Goal: Information Seeking & Learning: Learn about a topic

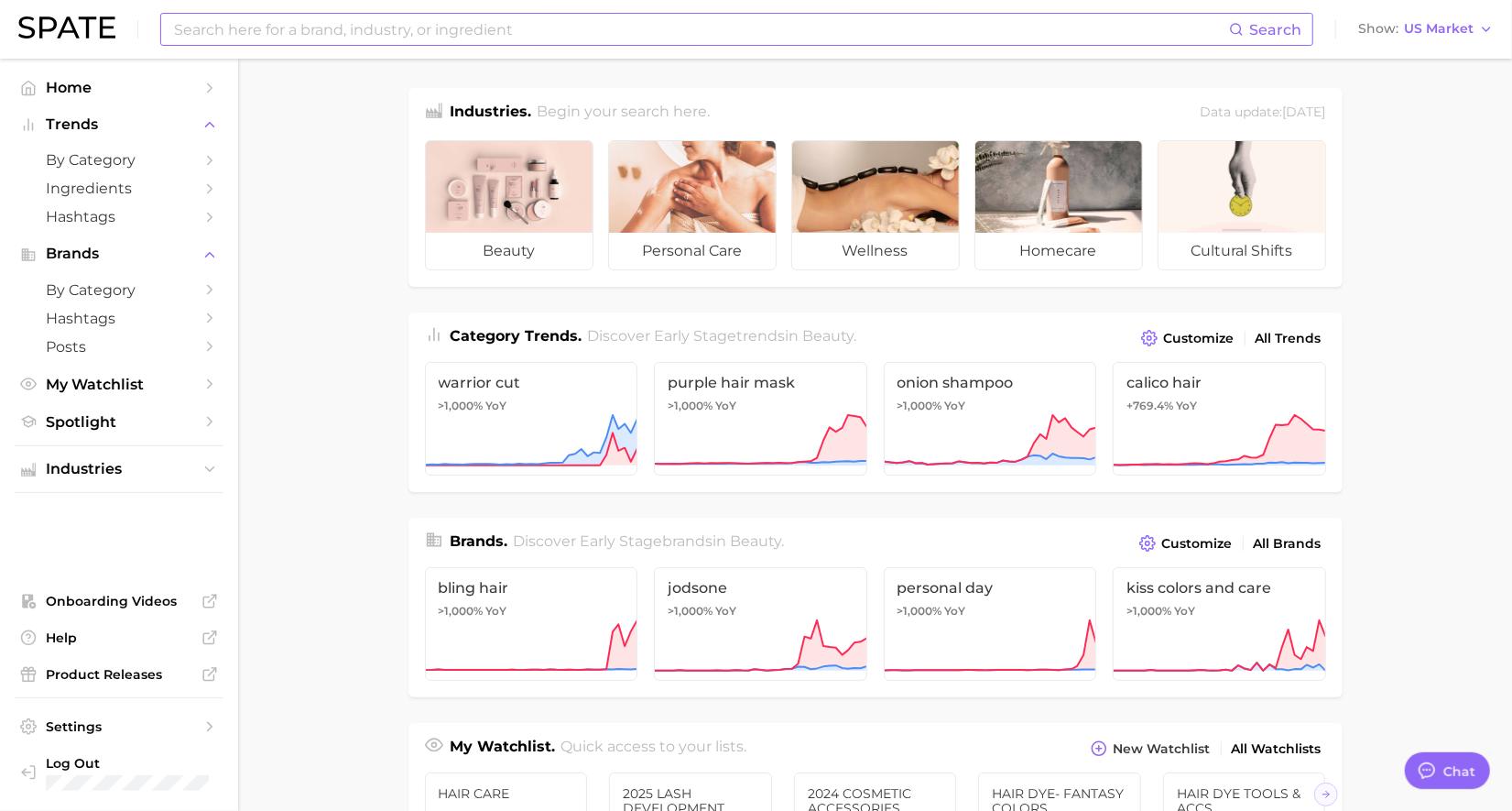
click at [573, 25] on input at bounding box center [700, 29] width 1057 height 31
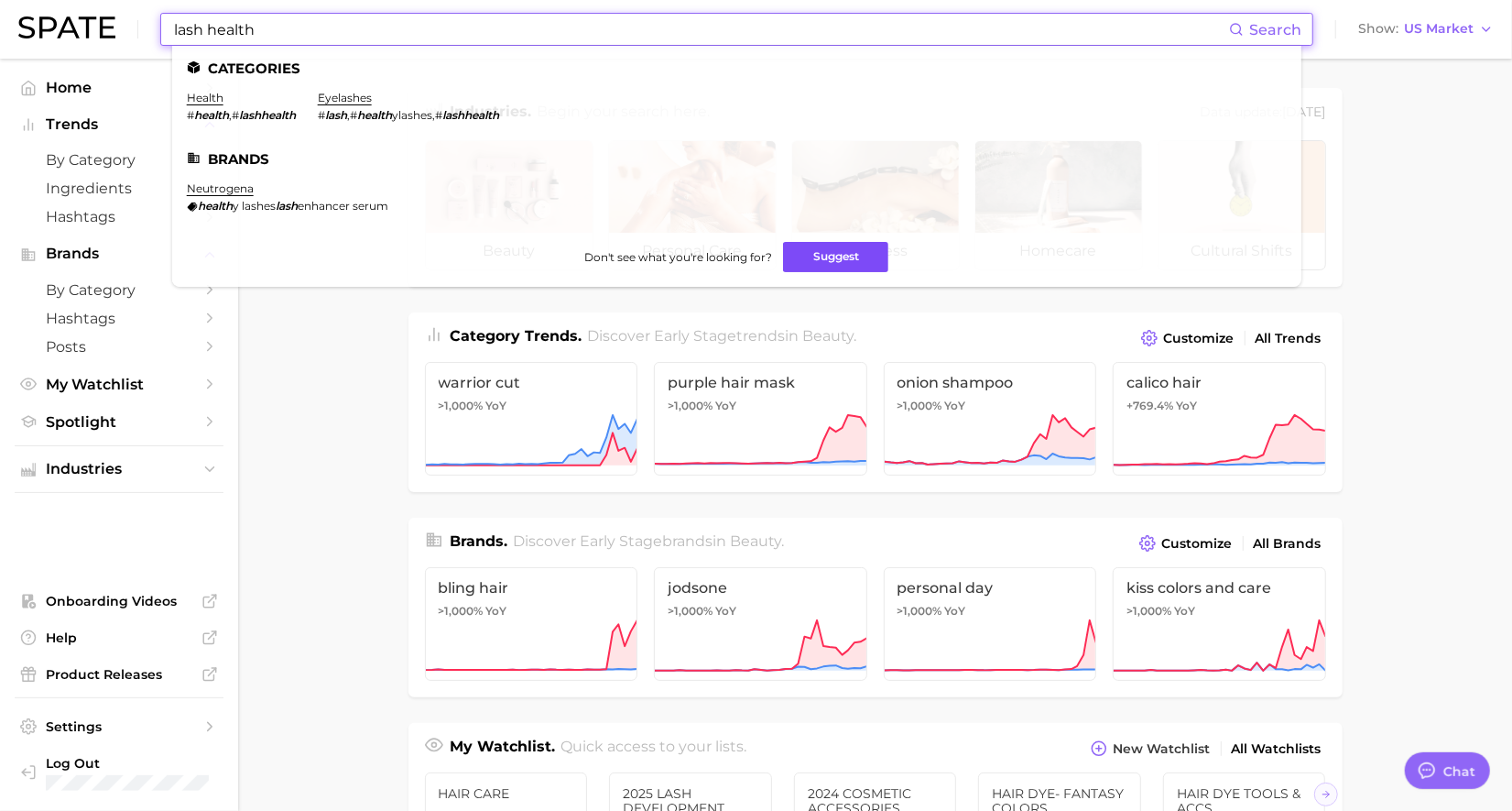
click at [864, 246] on button "Suggest" at bounding box center [836, 257] width 105 height 31
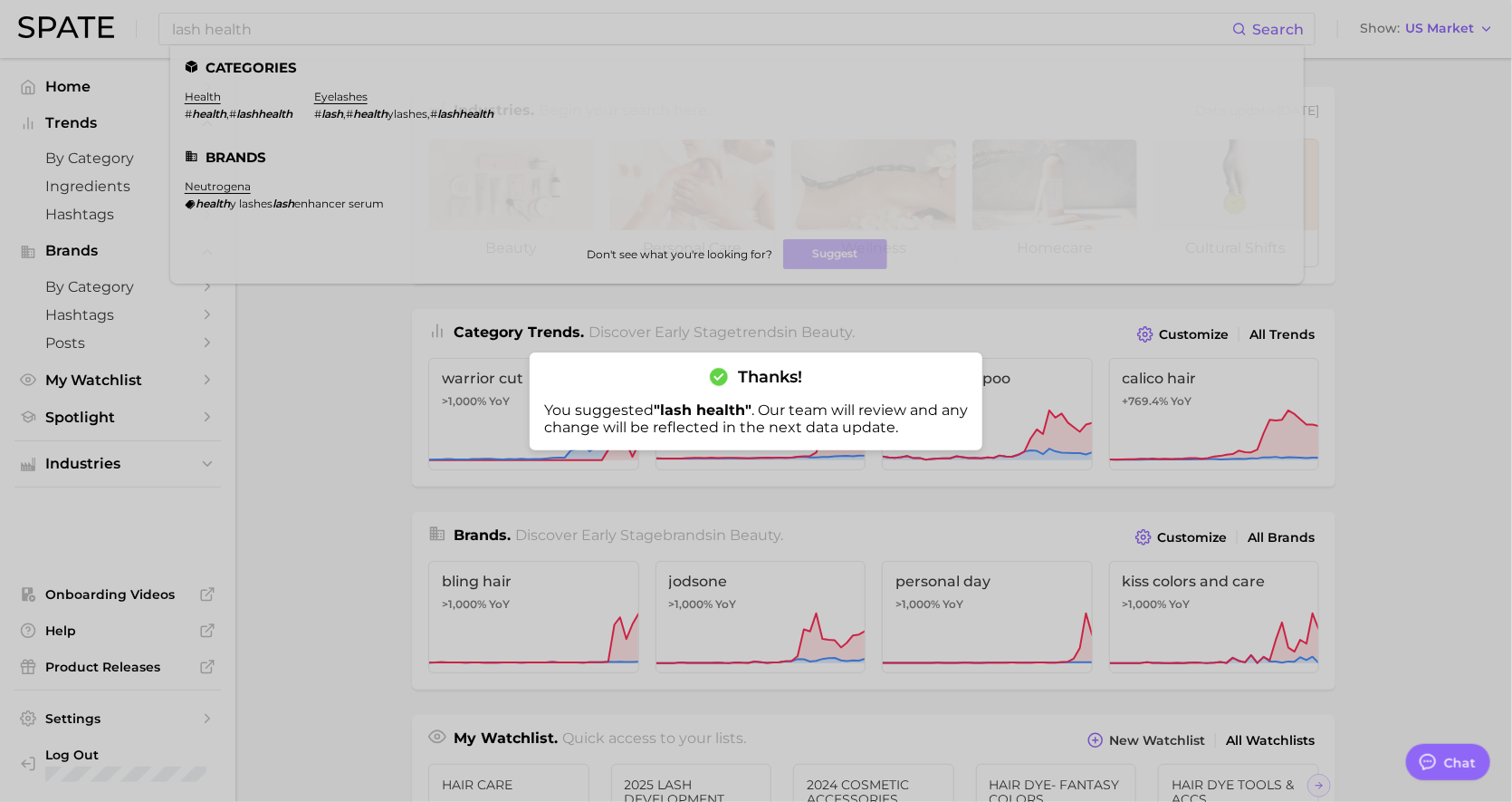
click at [178, 25] on div at bounding box center [756, 401] width 1512 height 802
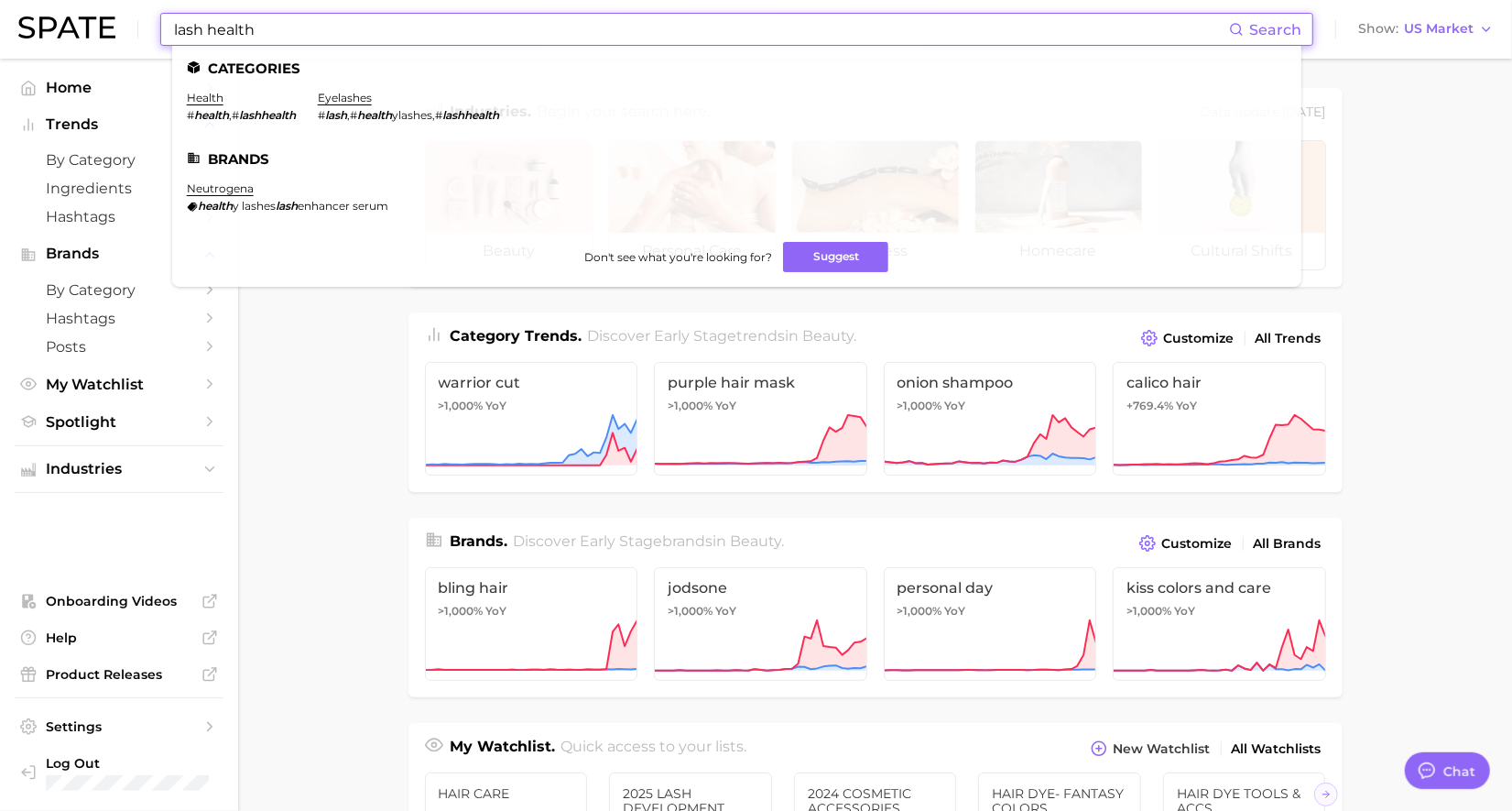
drag, startPoint x: 259, startPoint y: 36, endPoint x: 97, endPoint y: 5, distance: 164.9
click at [95, 6] on div "lash health Search Categories health # health , # lashhealth eyelashes # lash ,…" at bounding box center [756, 29] width 1476 height 58
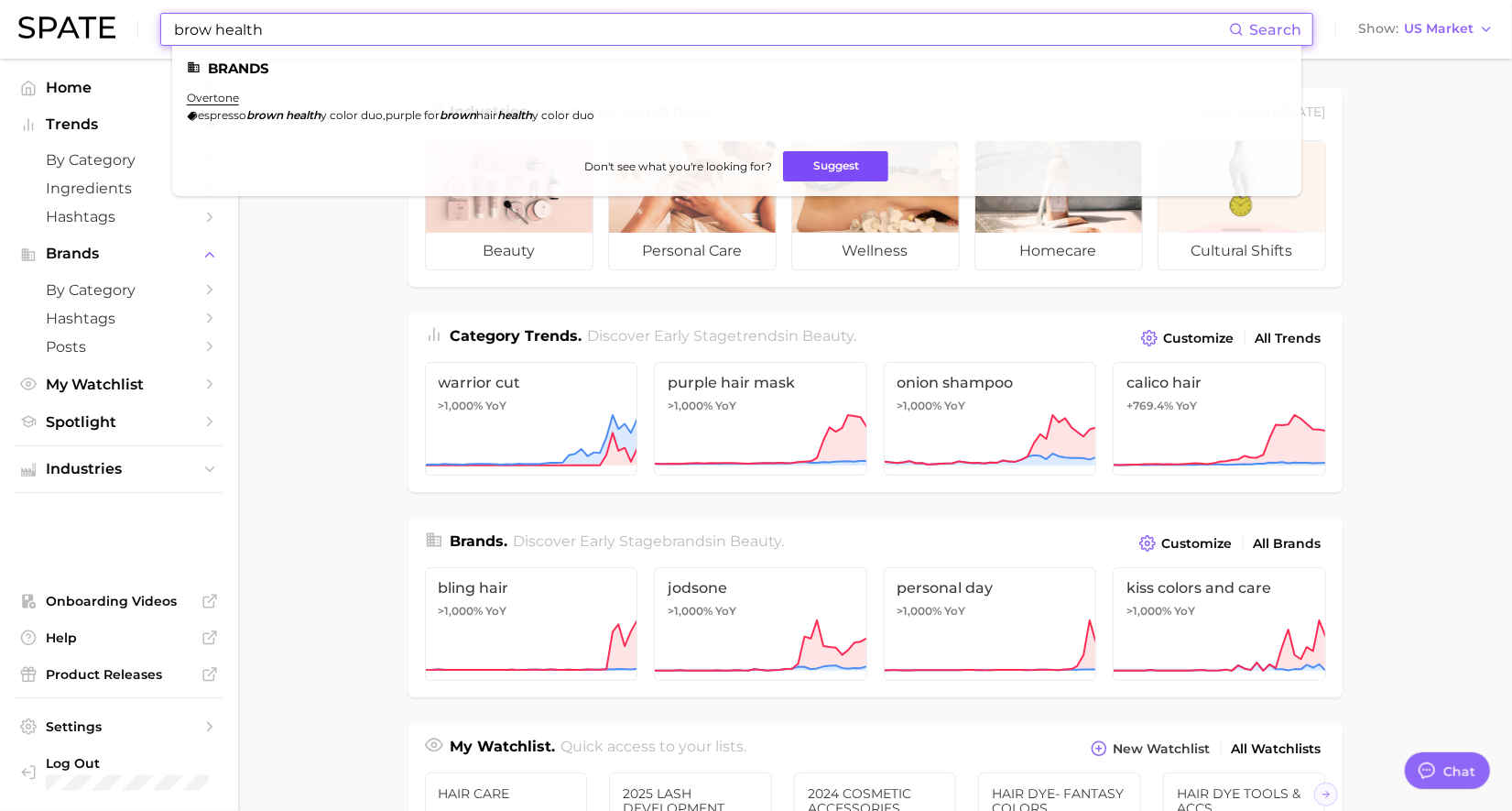
click at [810, 154] on button "Suggest" at bounding box center [836, 166] width 105 height 31
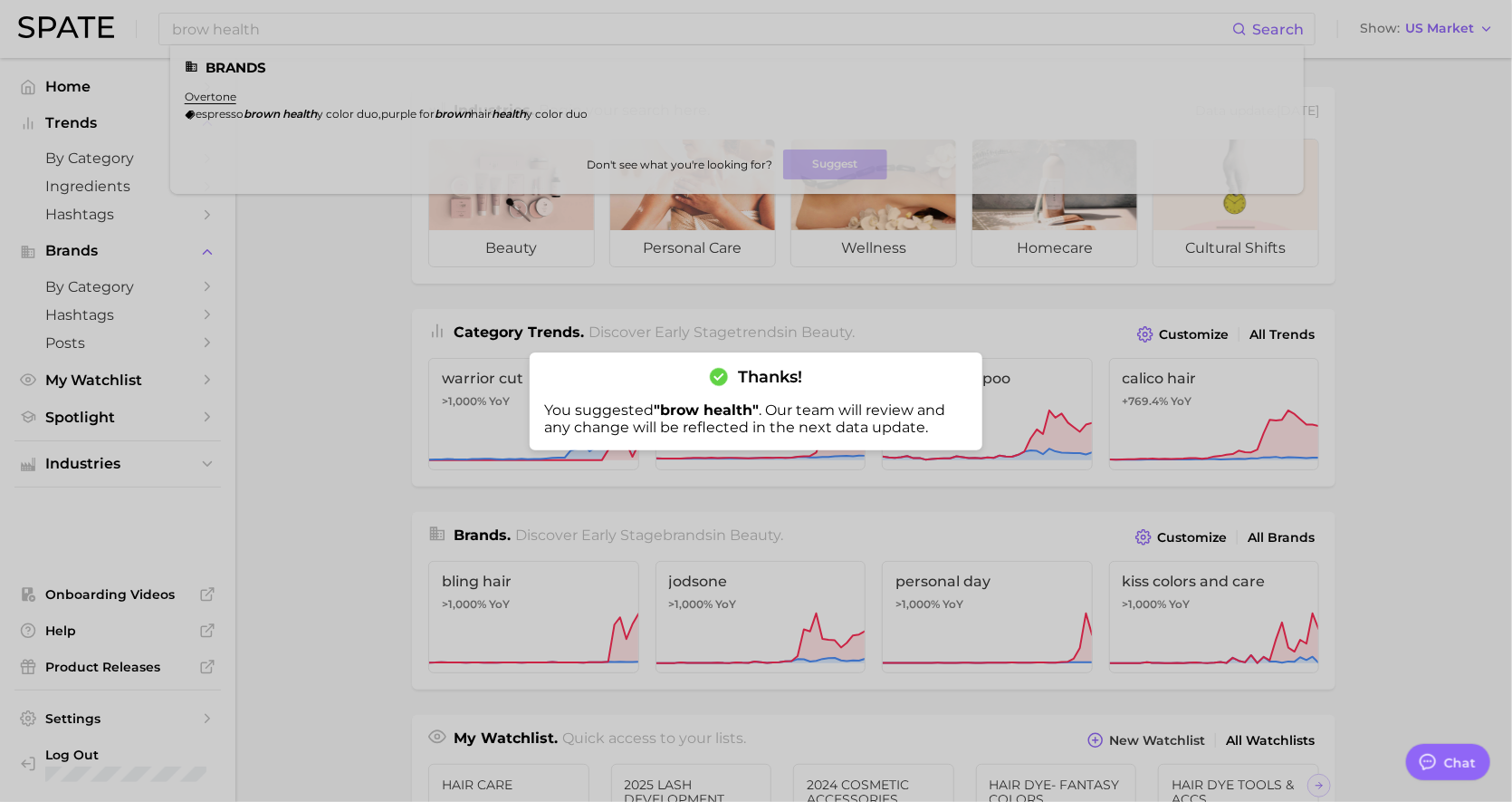
click at [331, 22] on div at bounding box center [756, 401] width 1512 height 802
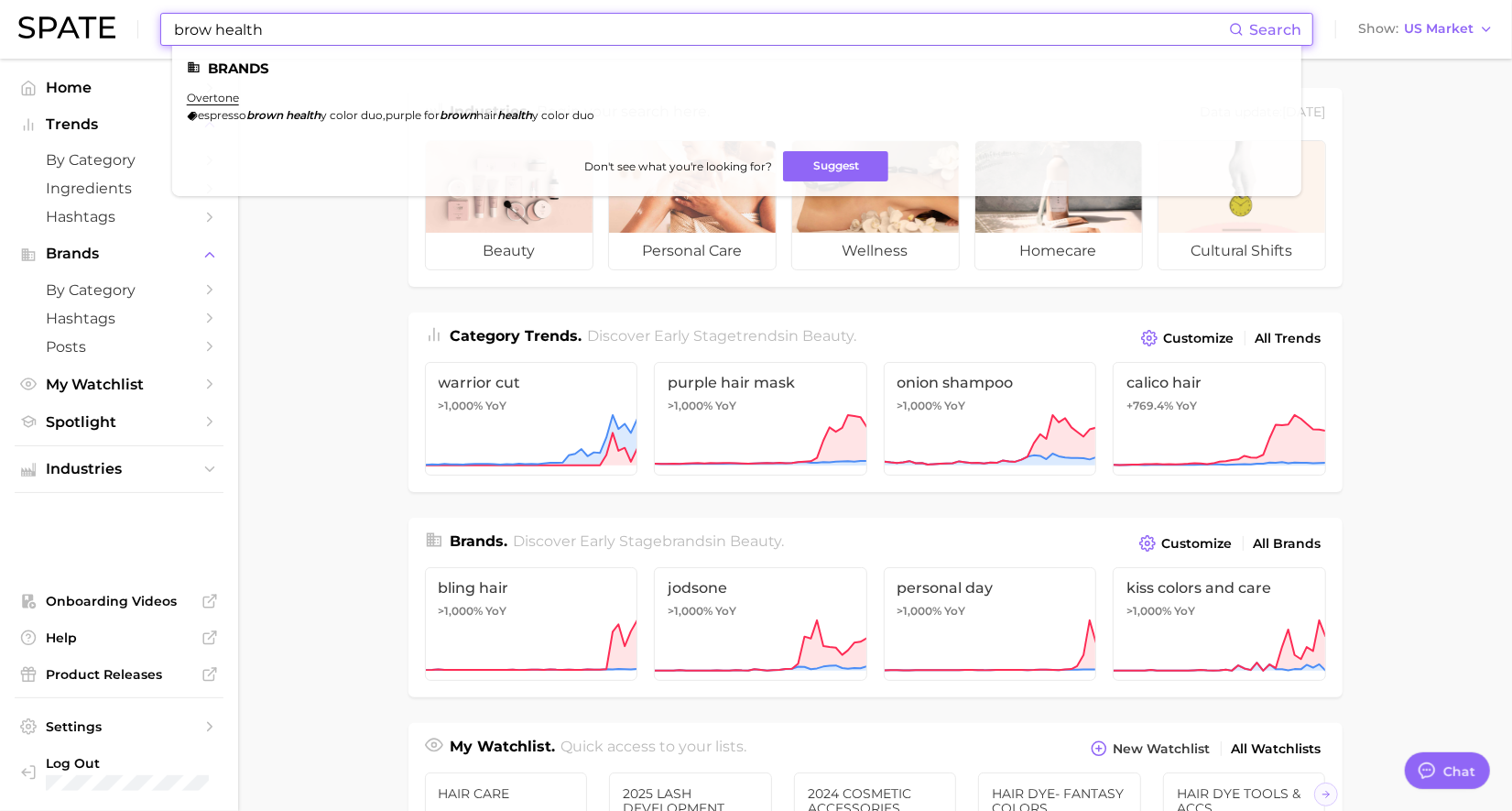
click at [335, 22] on input "brow health" at bounding box center [700, 29] width 1057 height 31
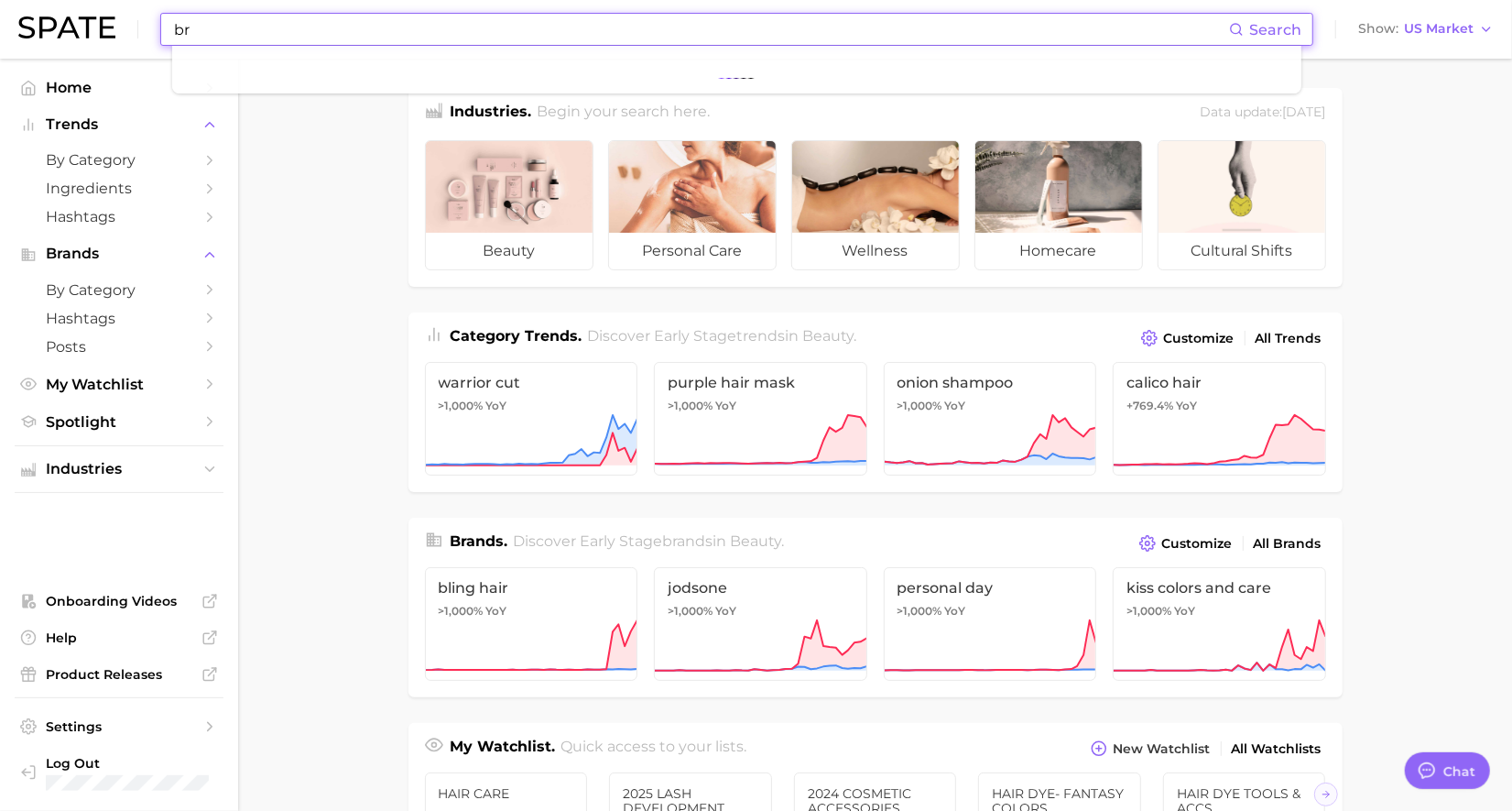
type input "b"
type input "lash growth"
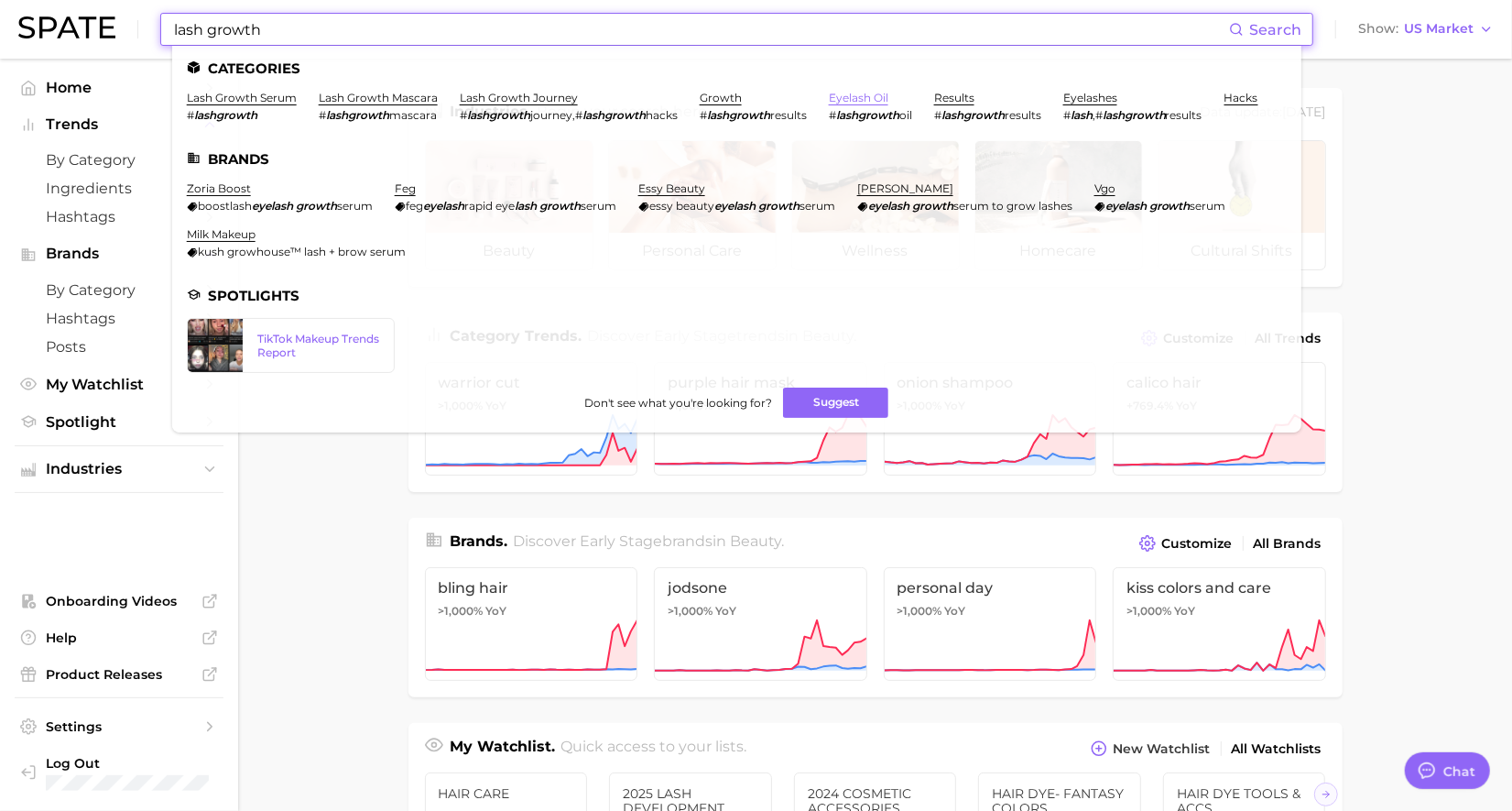
click at [851, 92] on link "eyelash oil" at bounding box center [859, 97] width 59 height 13
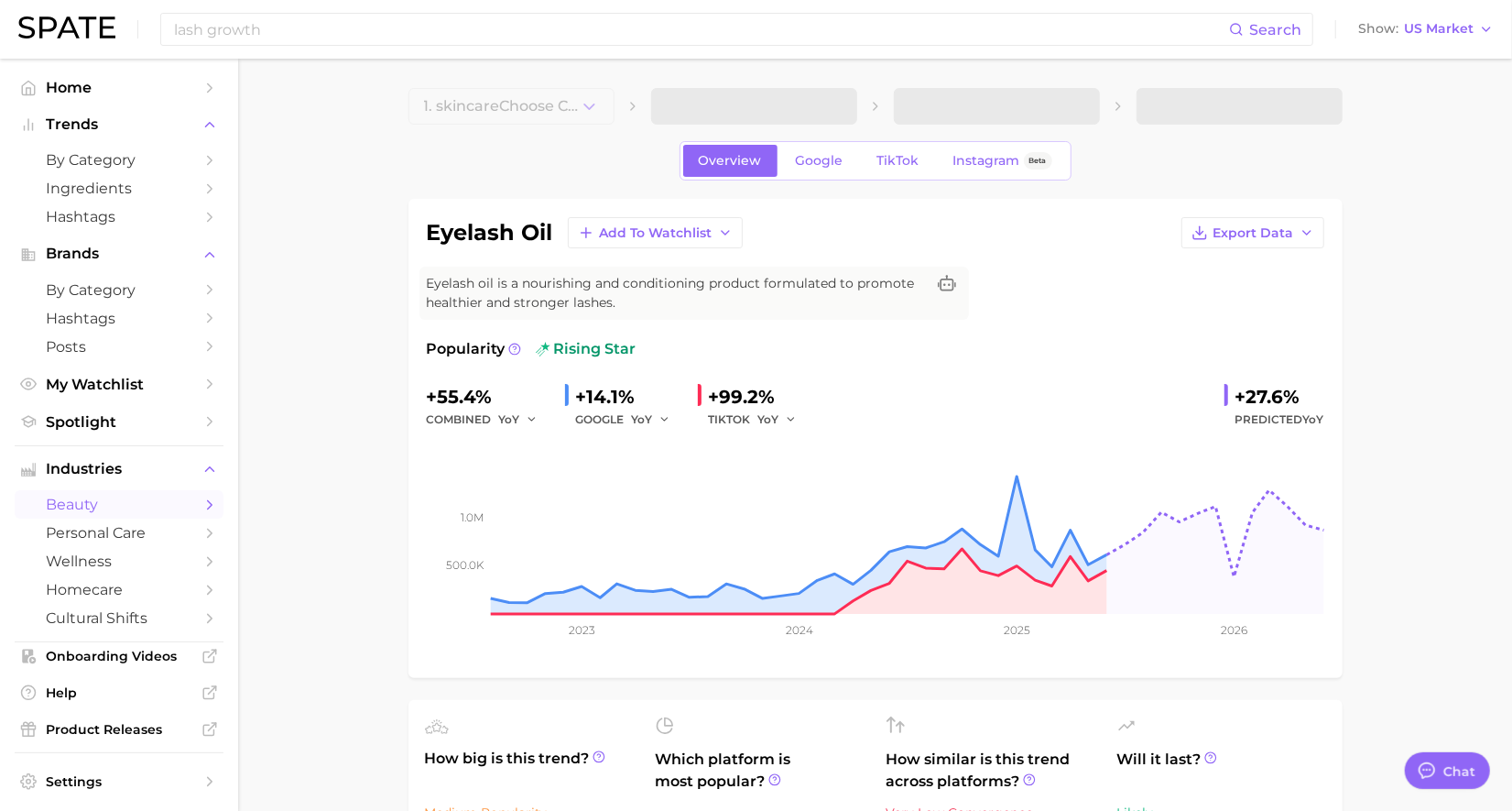
type textarea "x"
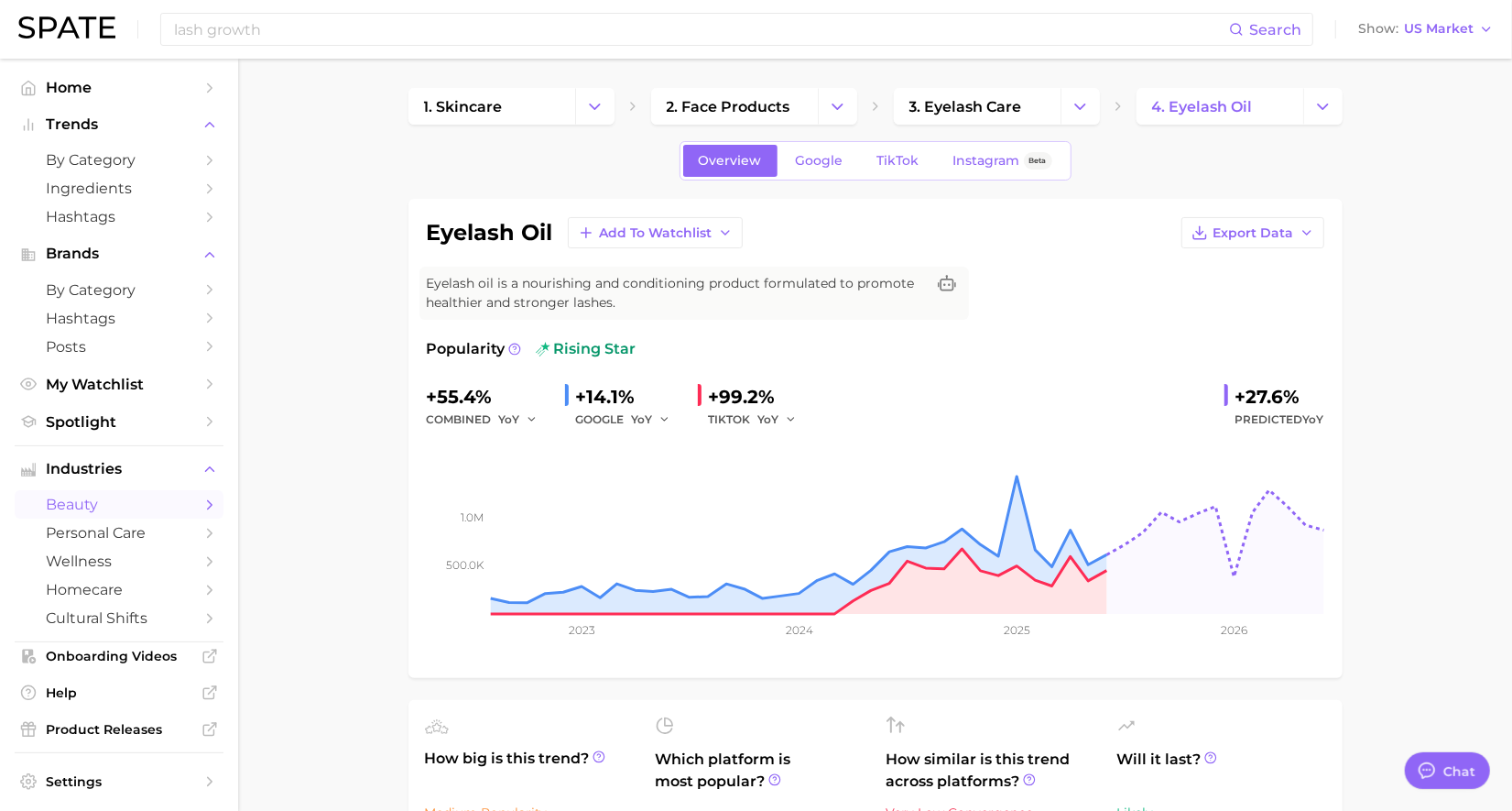
scroll to position [114, 0]
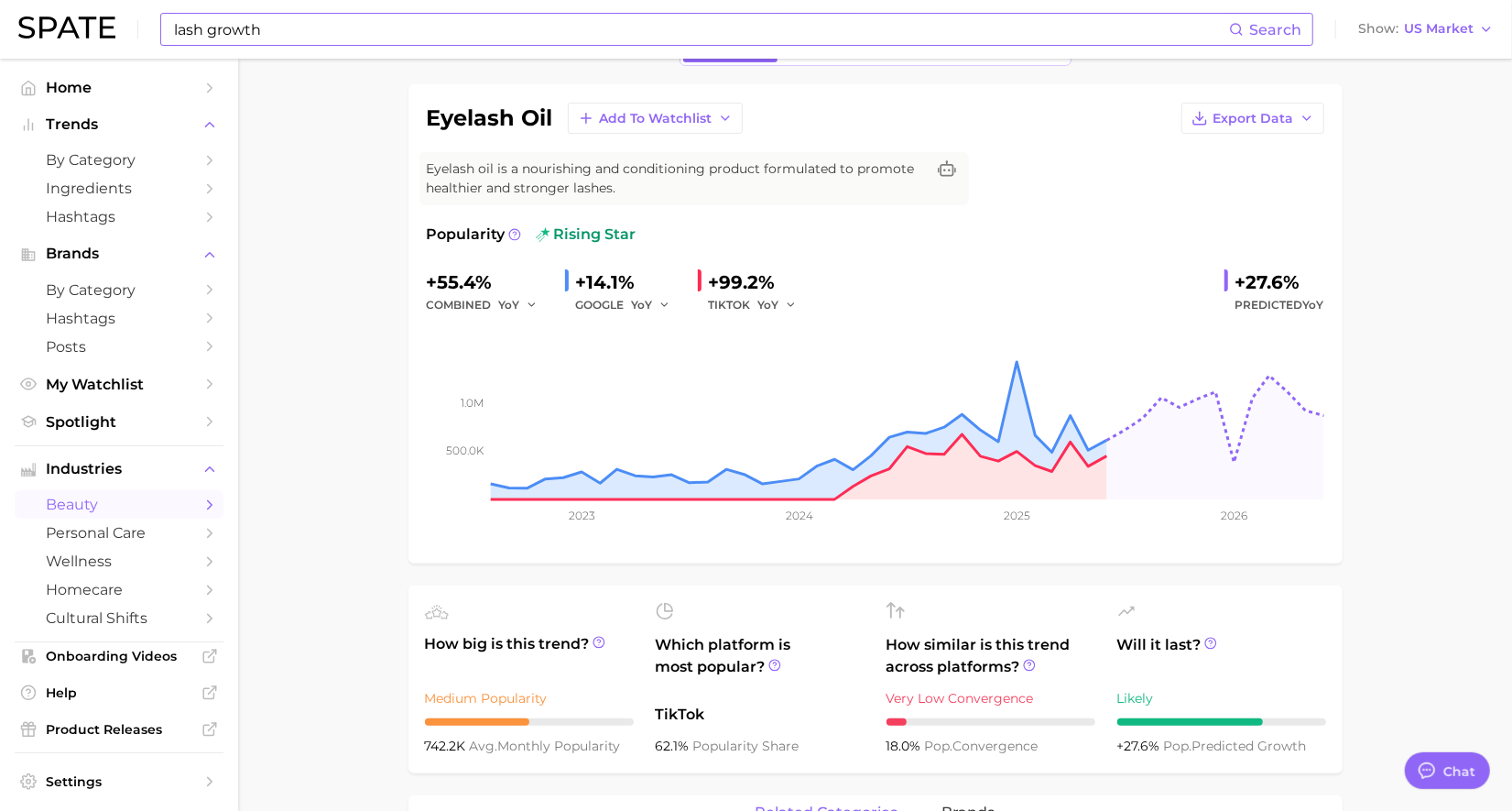
click at [720, 34] on input "lash growth" at bounding box center [700, 29] width 1057 height 31
type input "l"
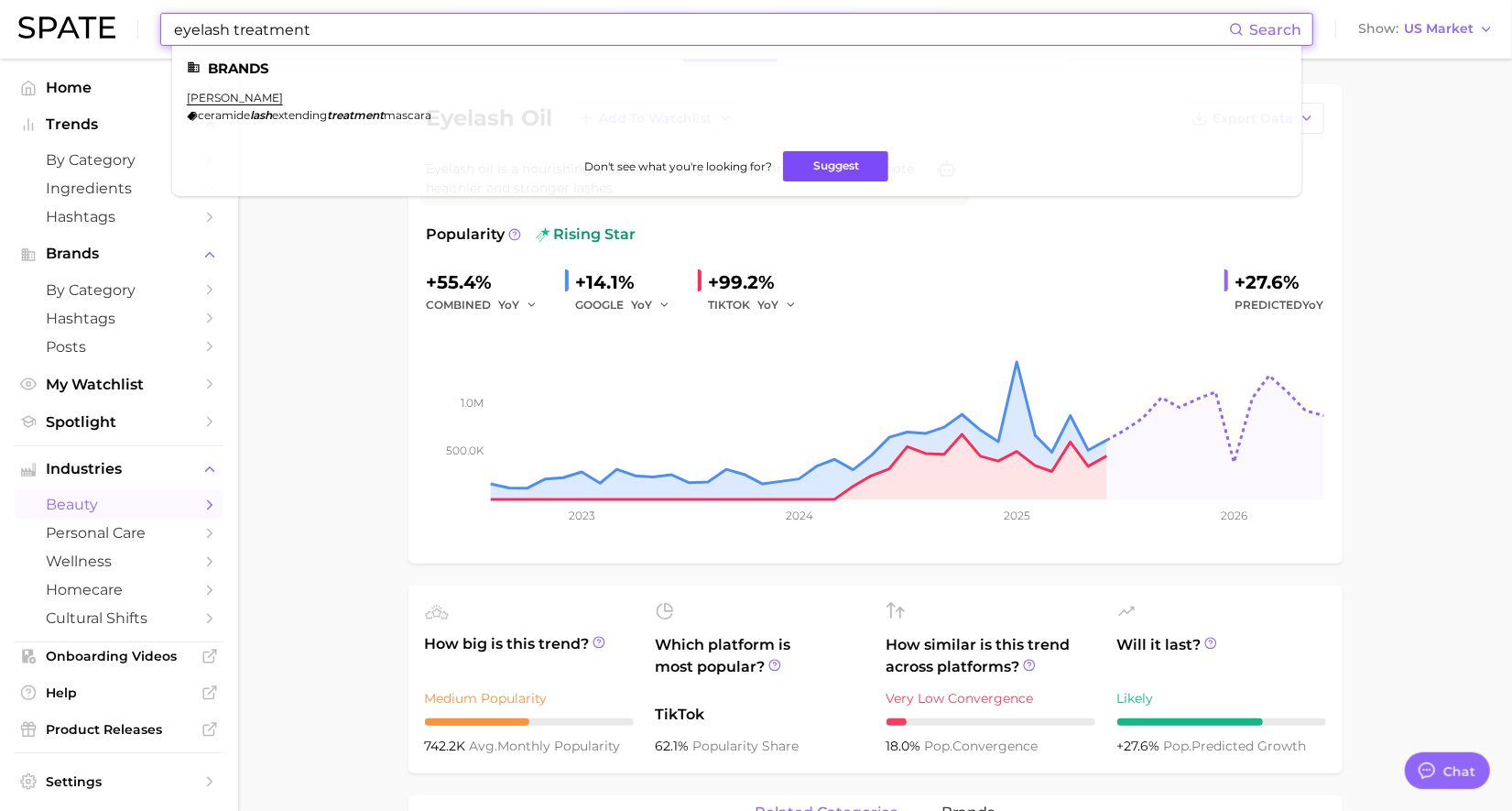
click at [792, 169] on button "Suggest" at bounding box center [836, 166] width 105 height 31
click at [291, 25] on input "eyelash treatment" at bounding box center [700, 29] width 1057 height 31
drag, startPoint x: 308, startPoint y: 31, endPoint x: 127, endPoint y: 37, distance: 181.1
click at [127, 37] on div "eyelash treatment Search Brands [PERSON_NAME] ceramide lash extending treatment…" at bounding box center [756, 29] width 1476 height 58
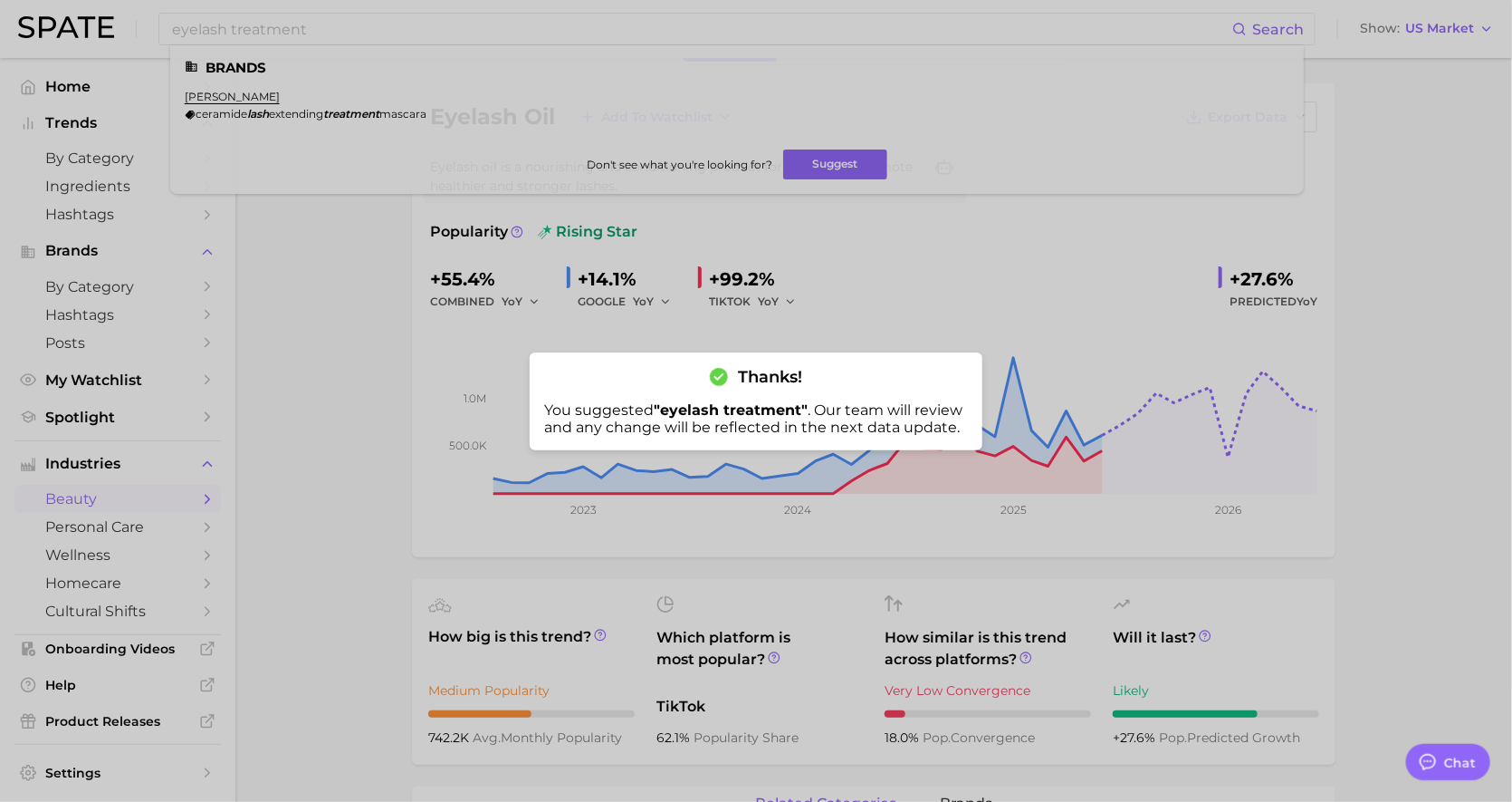
click at [997, 235] on div at bounding box center [756, 401] width 1512 height 802
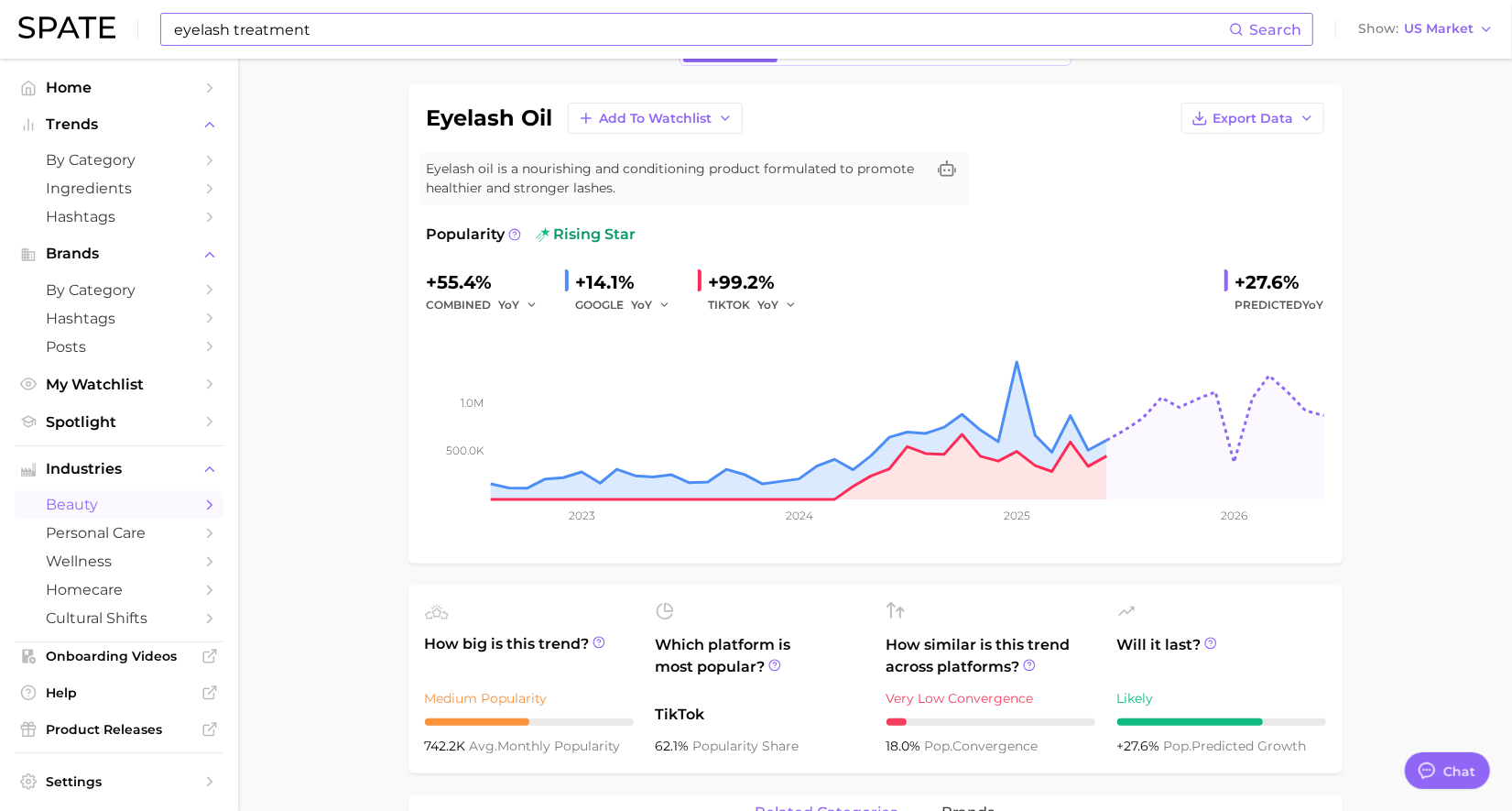
click at [607, 26] on input "eyelash treatment" at bounding box center [700, 29] width 1057 height 31
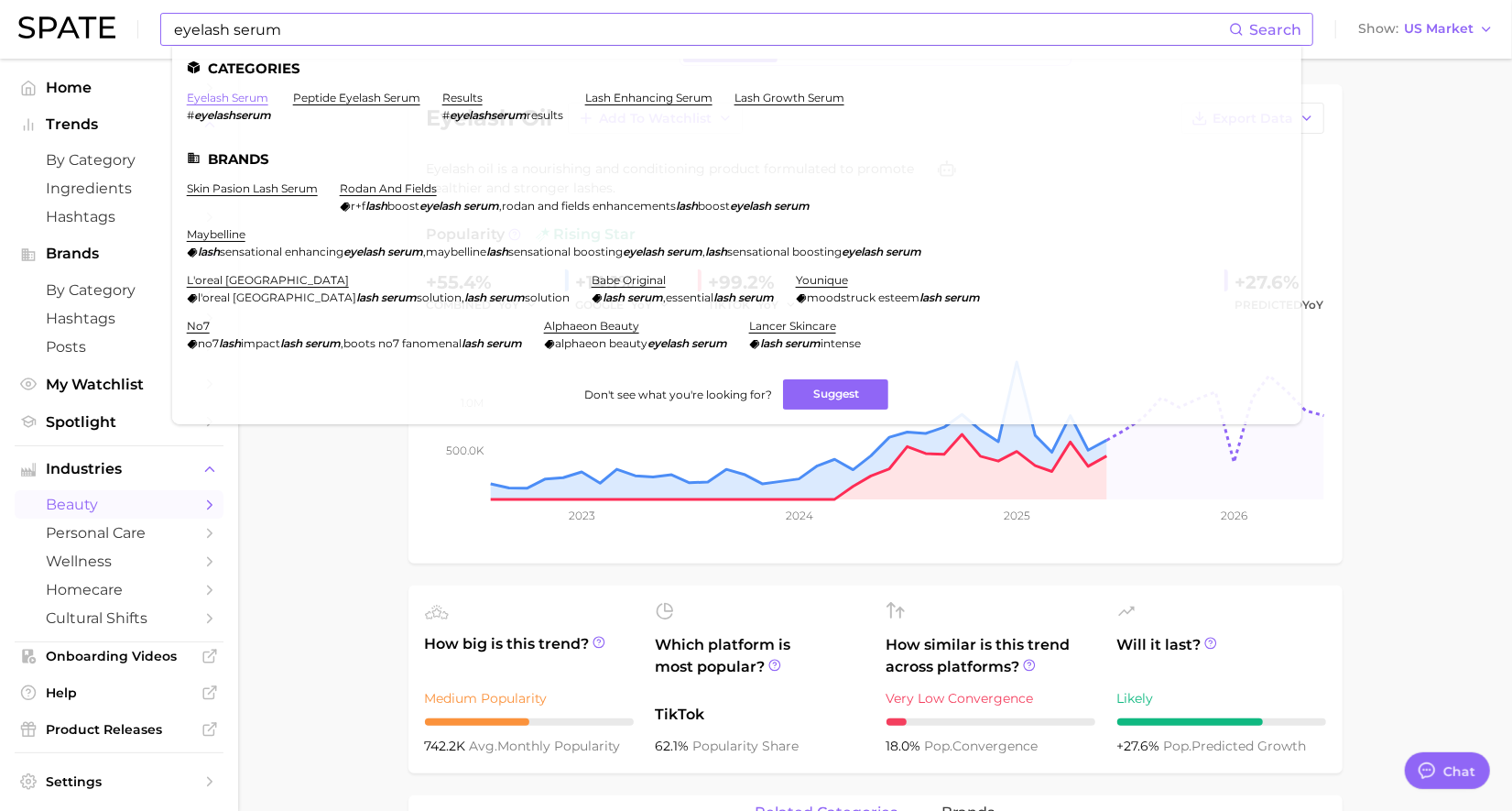
click at [249, 93] on link "eyelash serum" at bounding box center [227, 97] width 81 height 13
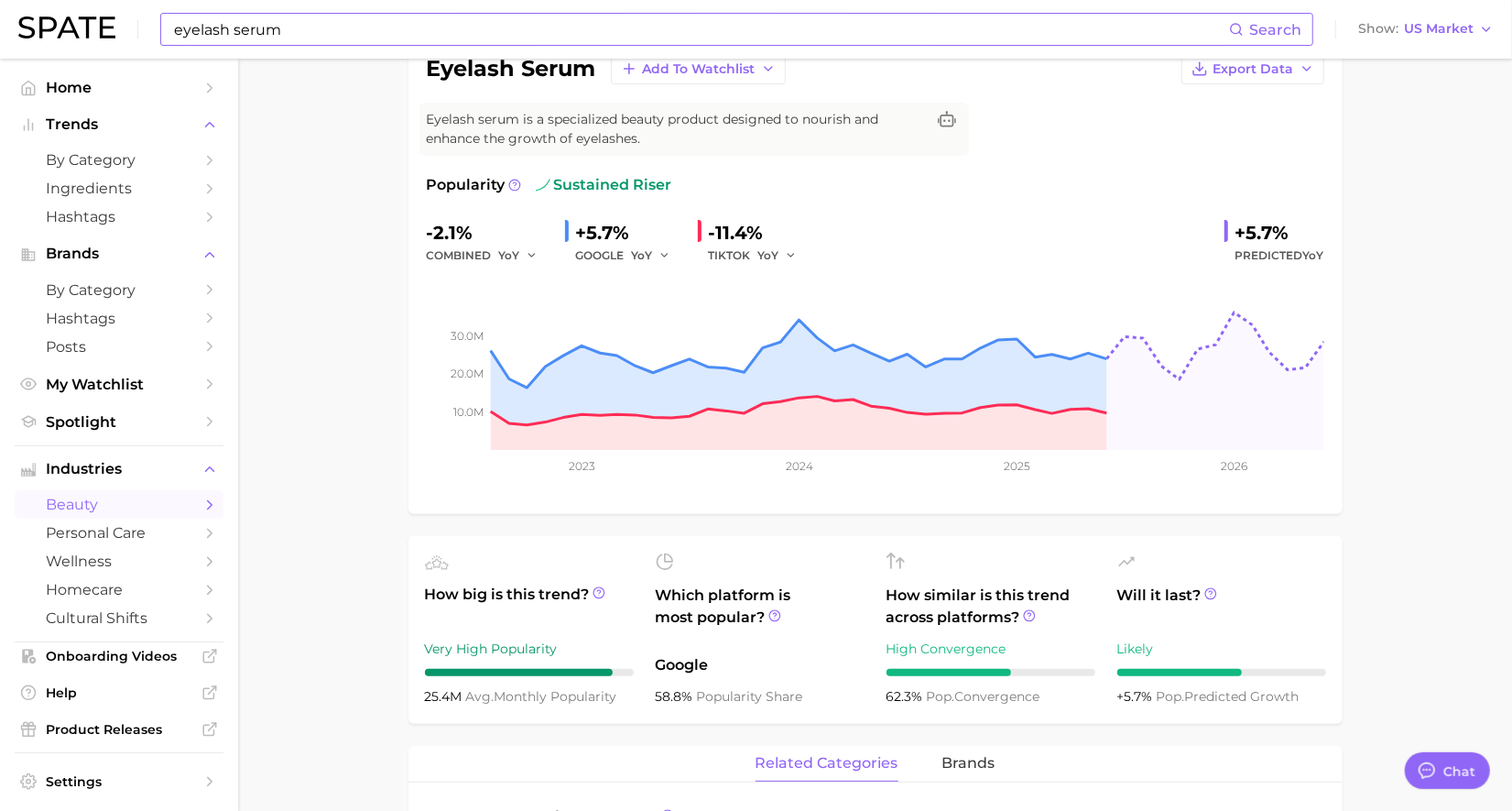
scroll to position [114, 0]
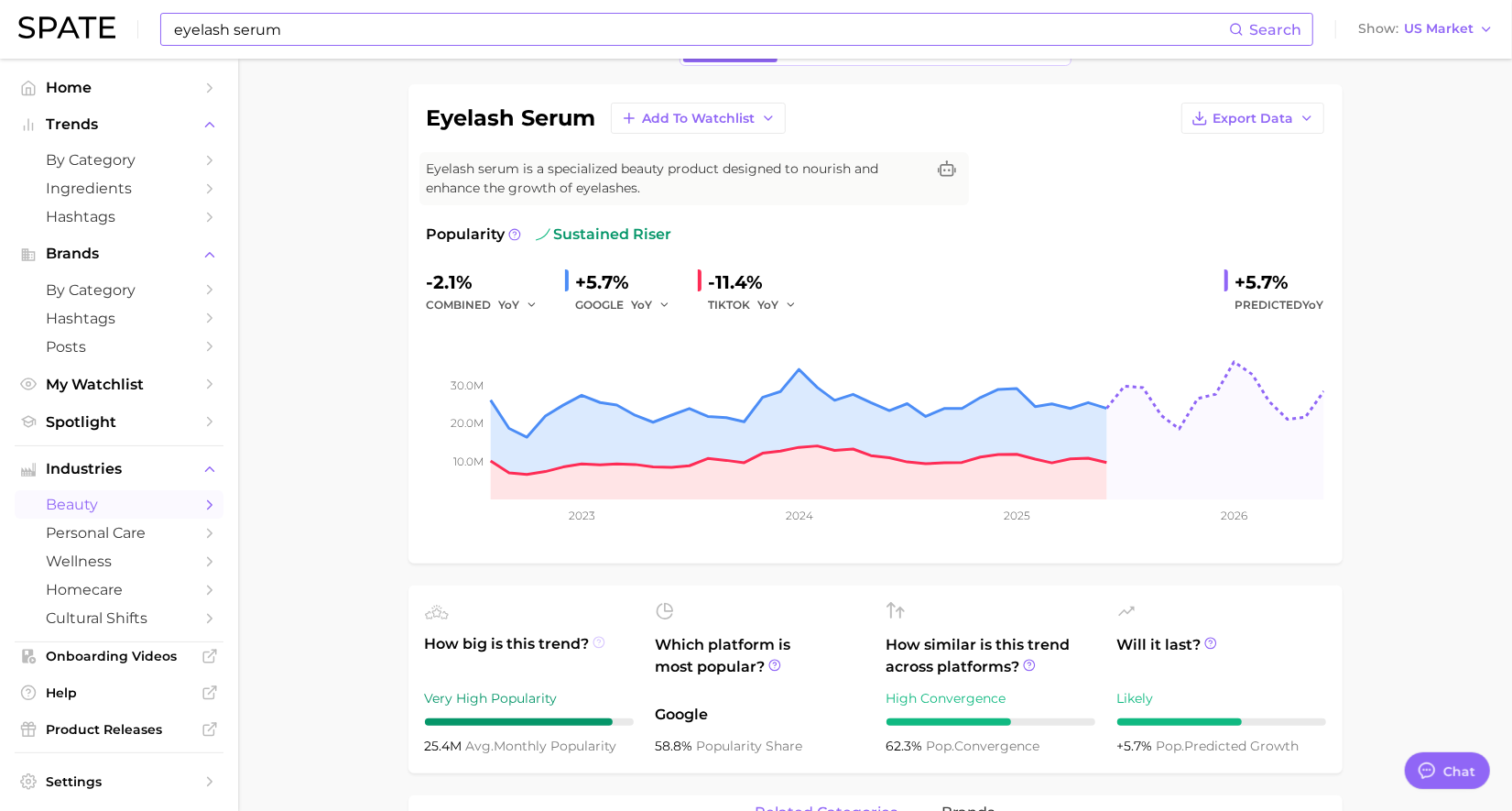
click at [593, 643] on circle at bounding box center [599, 642] width 11 height 11
drag, startPoint x: 616, startPoint y: 749, endPoint x: 424, endPoint y: 750, distance: 192.0
click at [424, 750] on ul "How big is this trend? Very High Popularity 25.4m avg. monthly popularity Which…" at bounding box center [875, 678] width 934 height 188
copy div "25.4m avg. monthly popularity"
click at [318, 42] on input "eyelash serum" at bounding box center [700, 29] width 1057 height 31
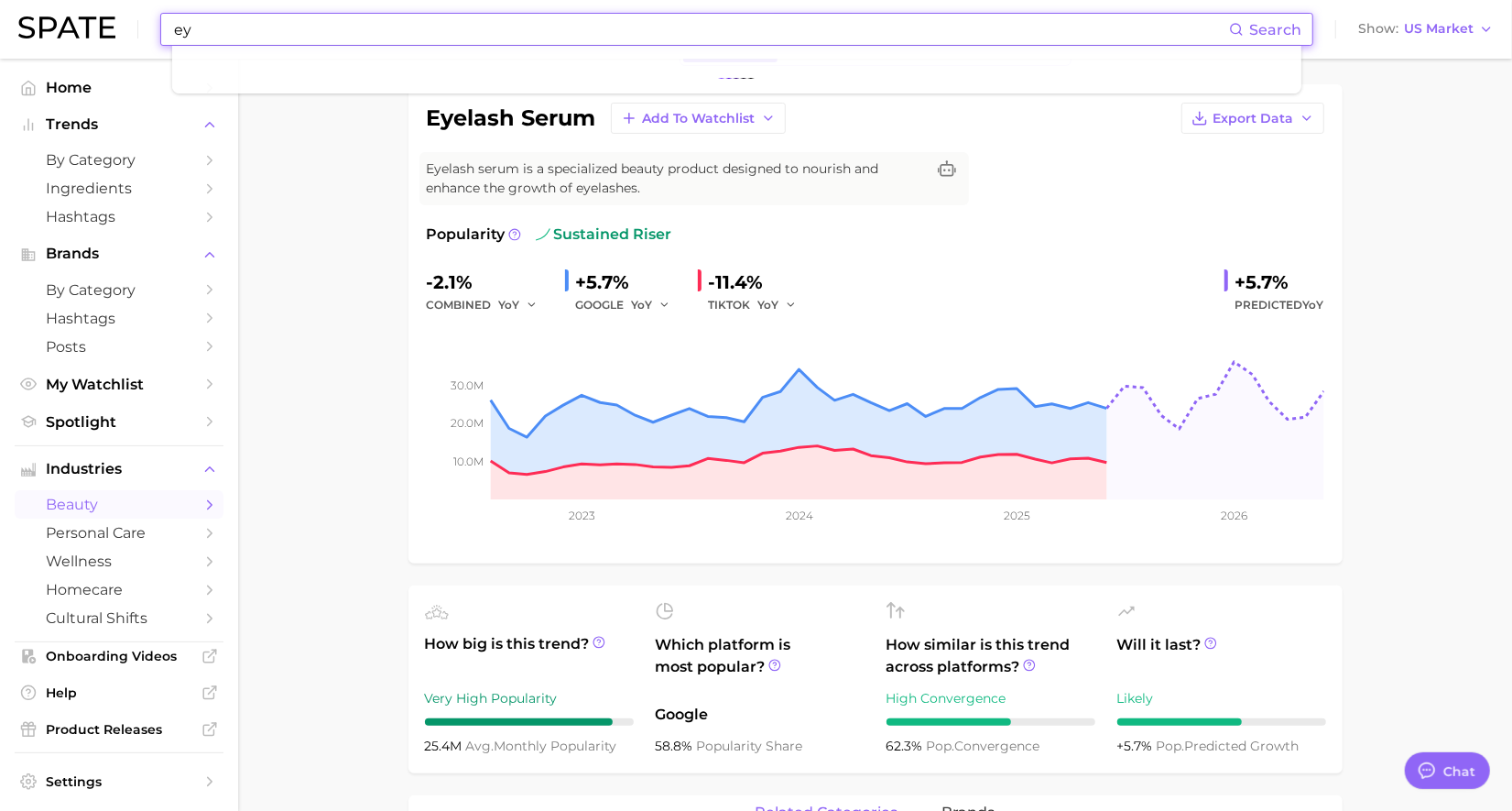
type input "e"
type input "b"
